Goal: Information Seeking & Learning: Understand process/instructions

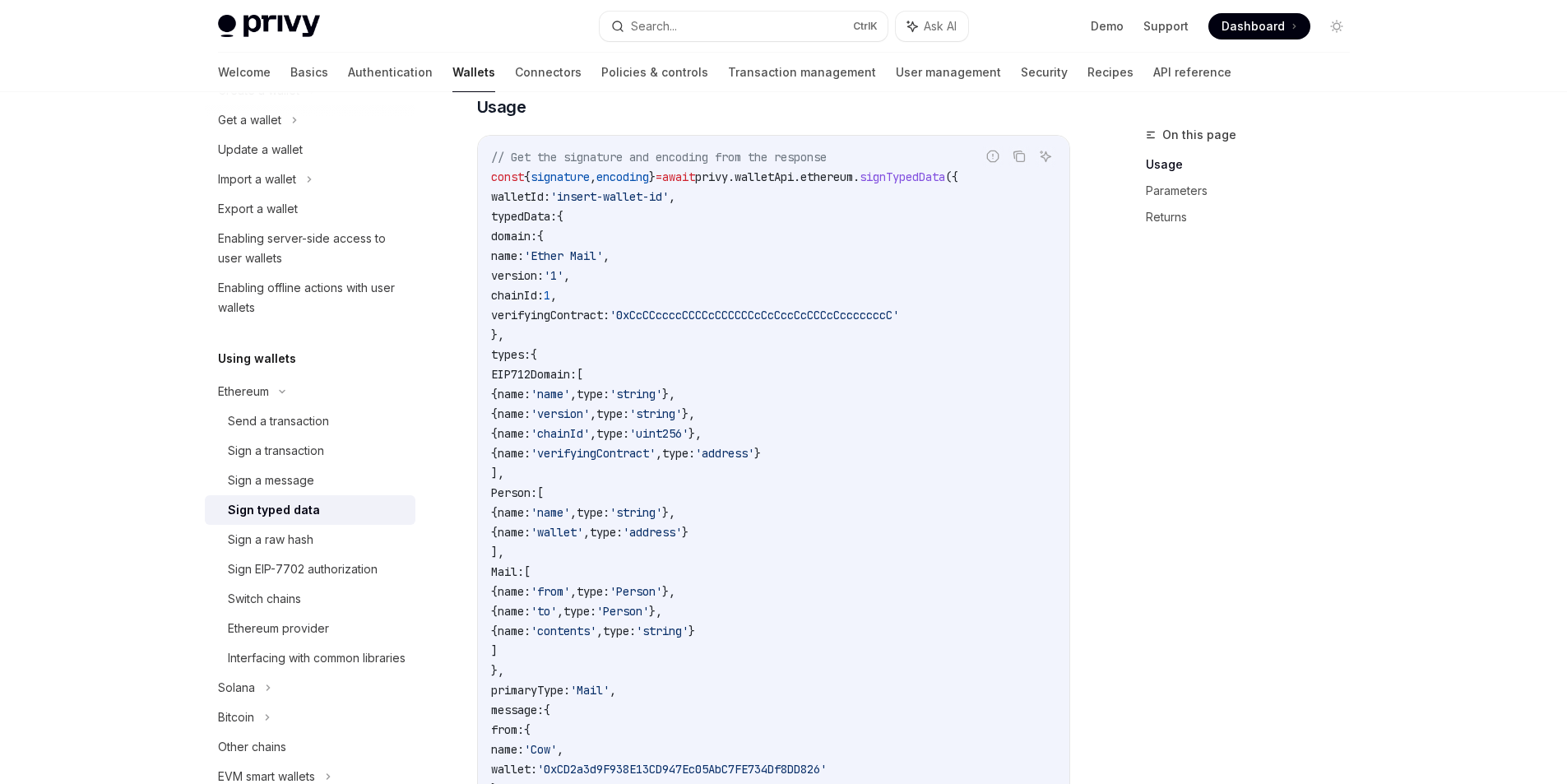
scroll to position [162, 0]
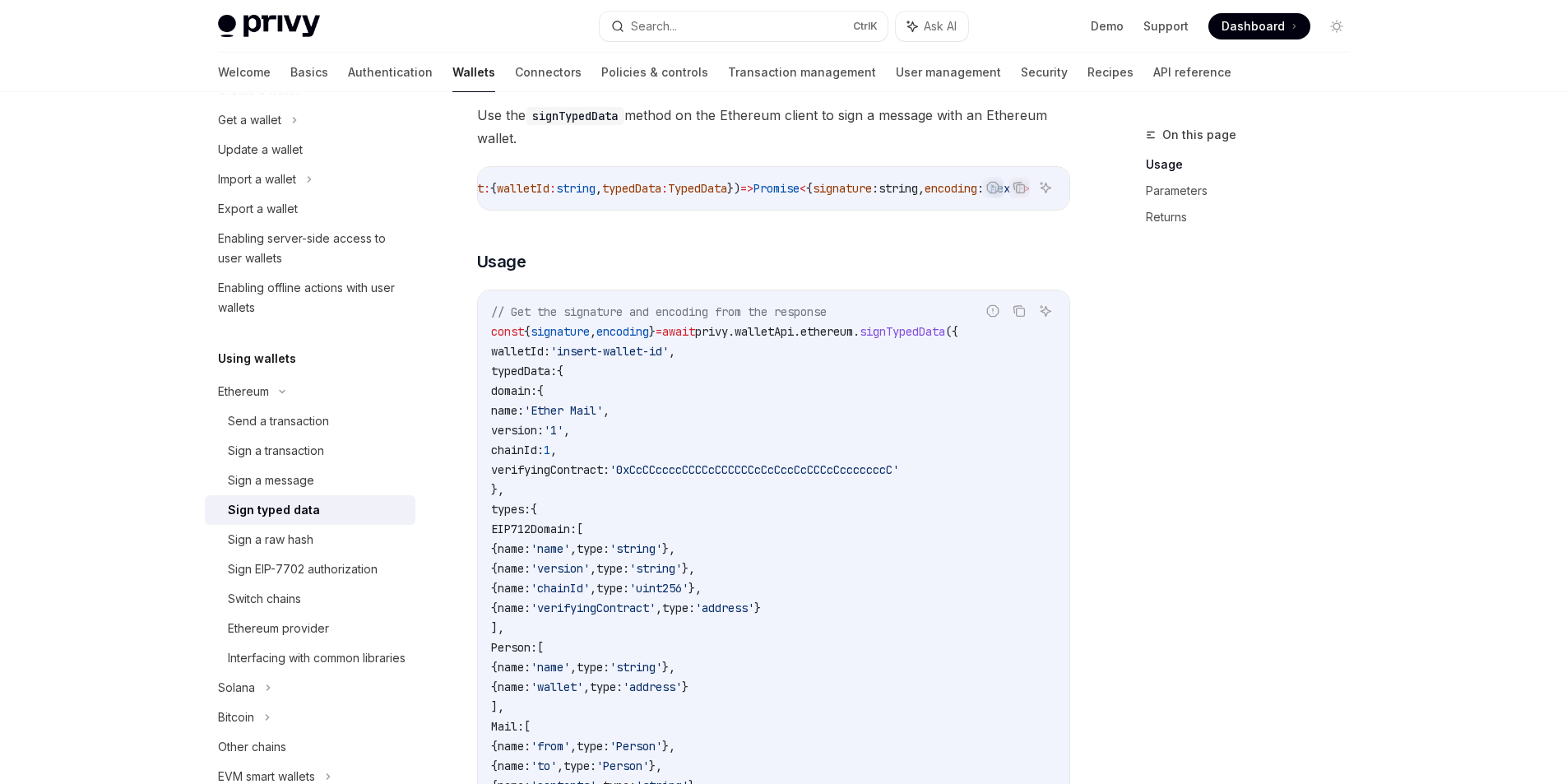
drag, startPoint x: 526, startPoint y: 400, endPoint x: 564, endPoint y: 420, distance: 42.9
click at [563, 420] on code "// Get the signature and encoding from the response const { signature , encodin…" at bounding box center [773, 706] width 565 height 809
click at [673, 422] on code "// Get the signature and encoding from the response const { signature , encodin…" at bounding box center [773, 706] width 565 height 809
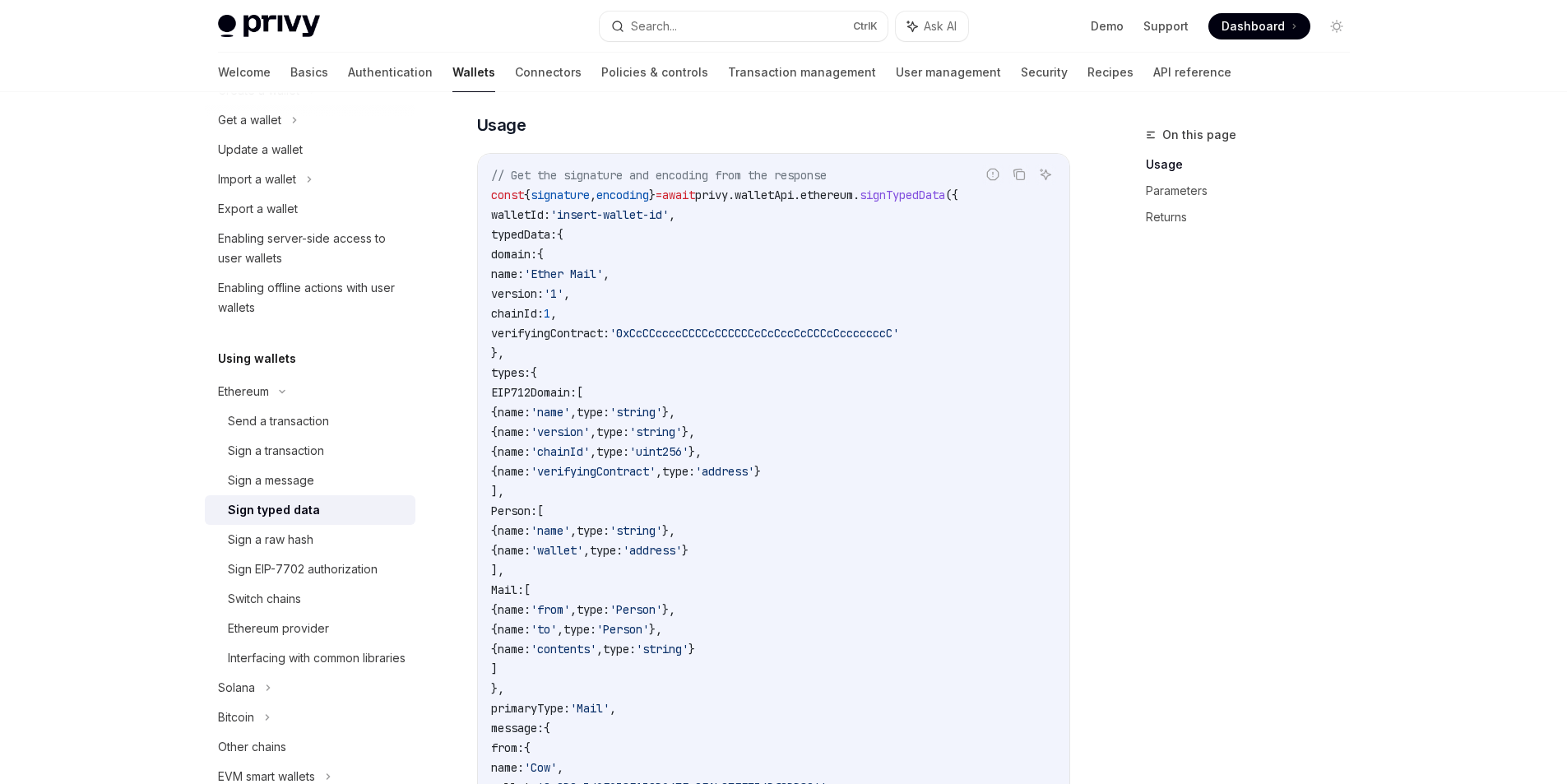
scroll to position [328, 0]
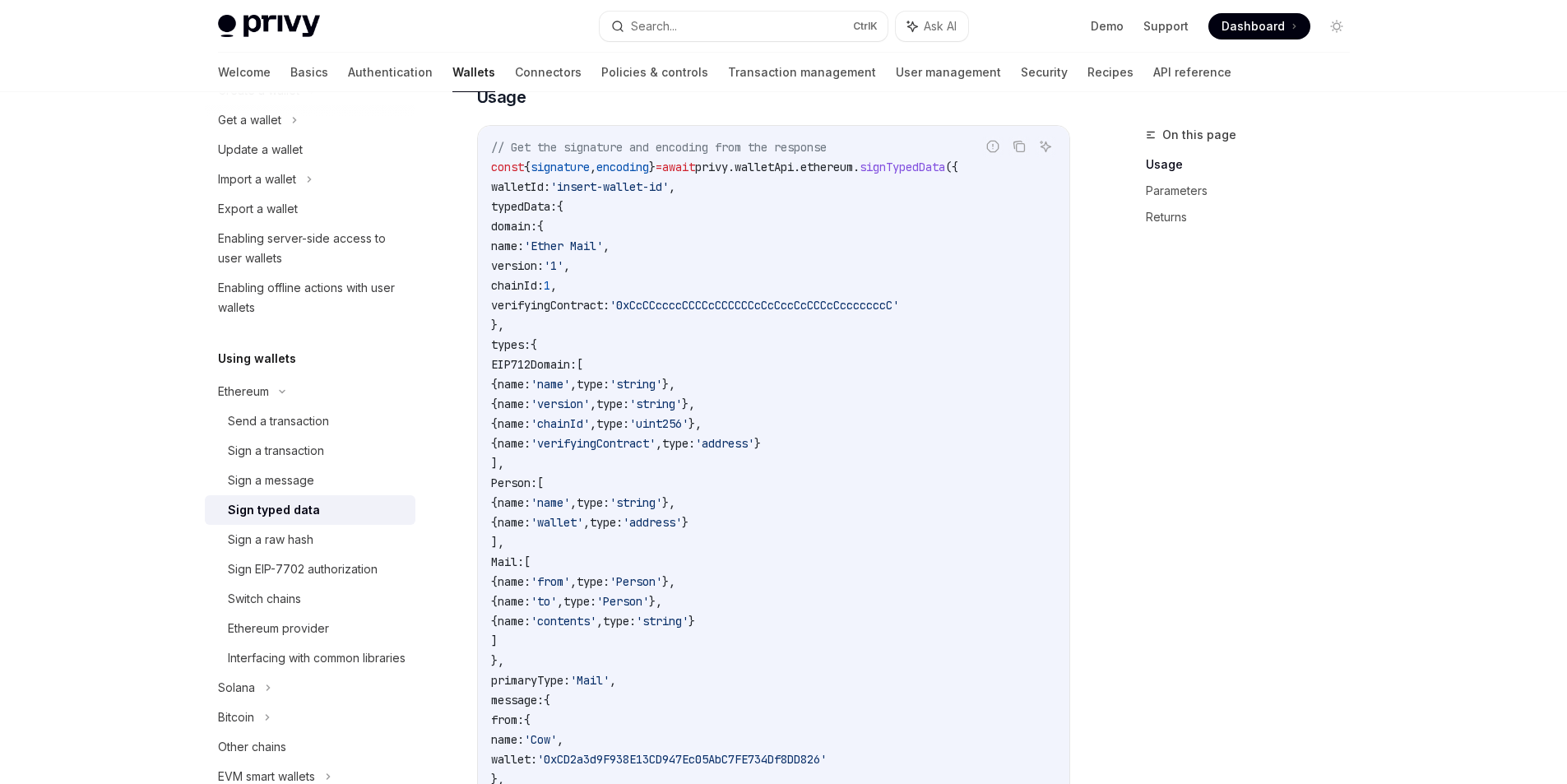
click at [530, 352] on span "types:" at bounding box center [510, 345] width 39 height 15
click at [594, 560] on code "// Get the signature and encoding from the response const { signature , encodin…" at bounding box center [773, 542] width 565 height 809
click at [571, 367] on span "EIP712Domain:" at bounding box center [534, 364] width 85 height 15
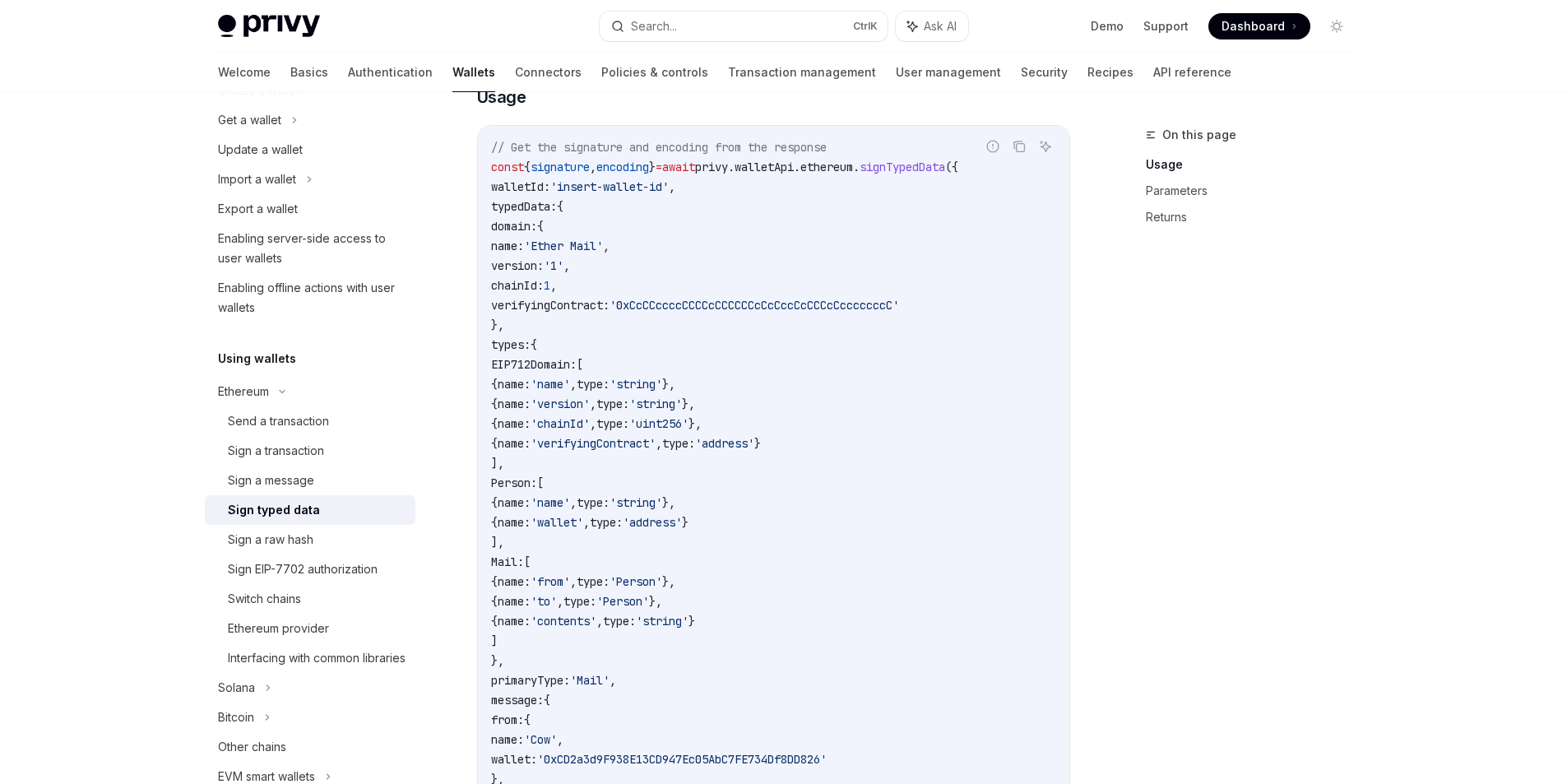
click at [537, 485] on span "Person:" at bounding box center [514, 482] width 46 height 15
click at [524, 569] on span "Mail:" at bounding box center [507, 562] width 33 height 15
click at [573, 652] on code "// Get the signature and encoding from the response const { signature , encodin…" at bounding box center [773, 542] width 565 height 809
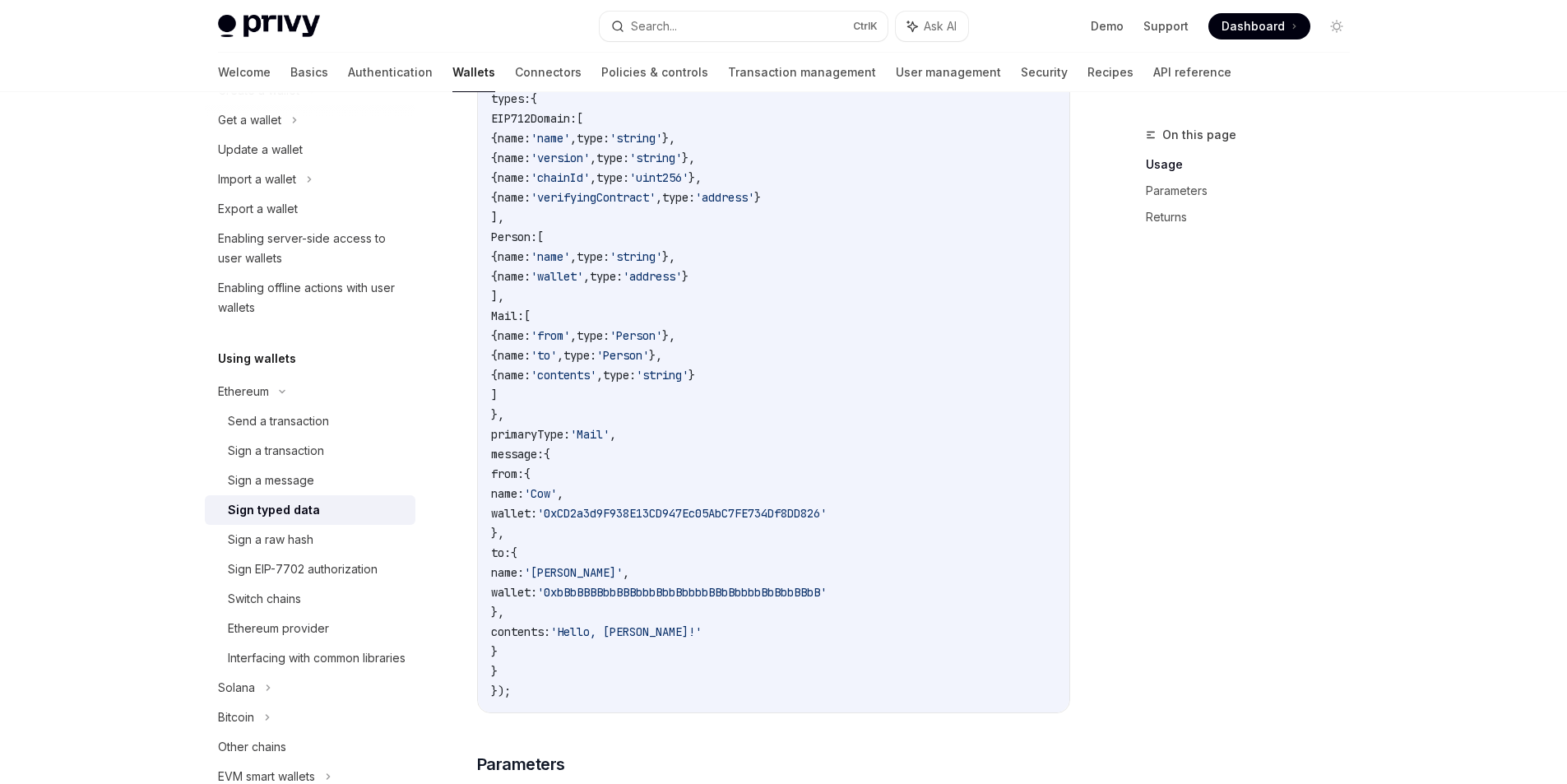
scroll to position [574, 0]
